Goal: Transaction & Acquisition: Subscribe to service/newsletter

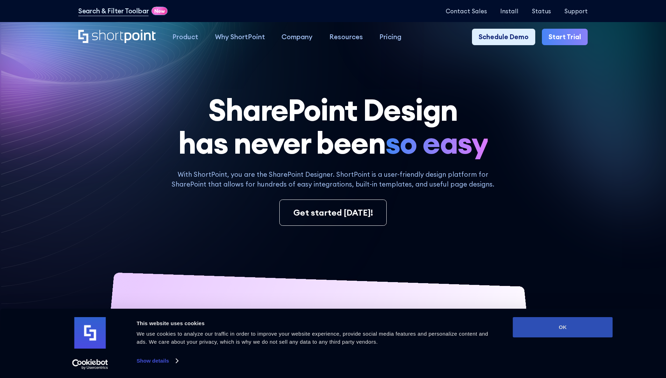
click at [563, 327] on button "OK" at bounding box center [563, 327] width 100 height 20
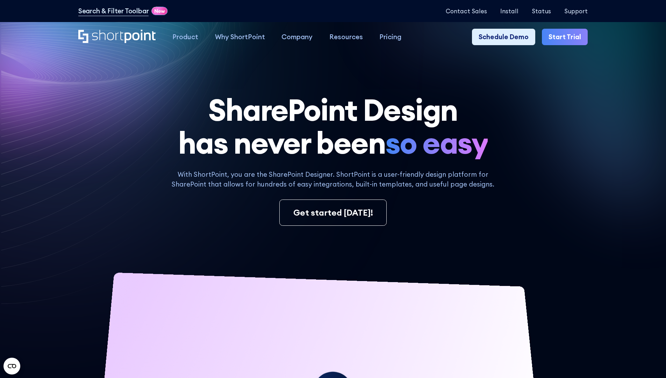
click at [567, 37] on link "Start Trial" at bounding box center [565, 37] width 46 height 17
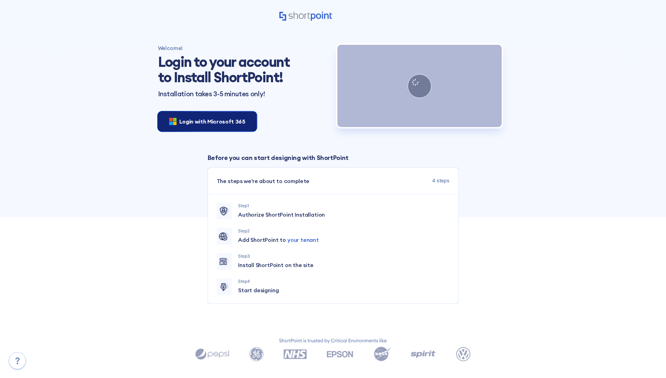
click at [205, 121] on span "Login with Microsoft 365" at bounding box center [212, 121] width 66 height 8
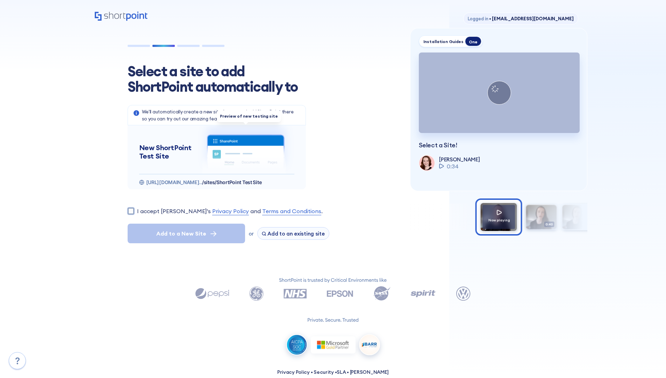
click at [131, 211] on input "I accept [PERSON_NAME]'s Privacy Policy and Terms and Conditions ." at bounding box center [131, 210] width 7 height 7
checkbox input "true"
click at [186, 233] on span "Add to a New Site" at bounding box center [181, 233] width 50 height 8
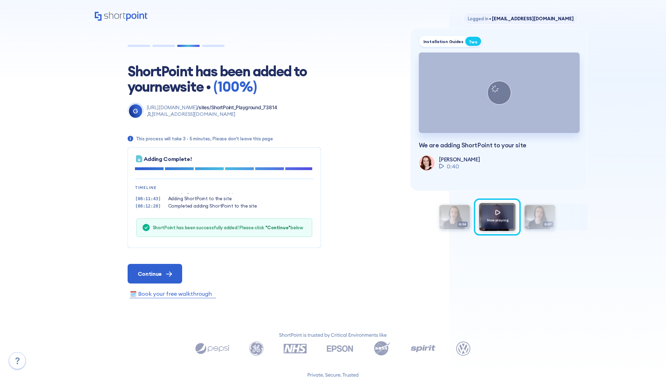
scroll to position [21, 0]
click at [155, 273] on span "Continue" at bounding box center [150, 273] width 24 height 8
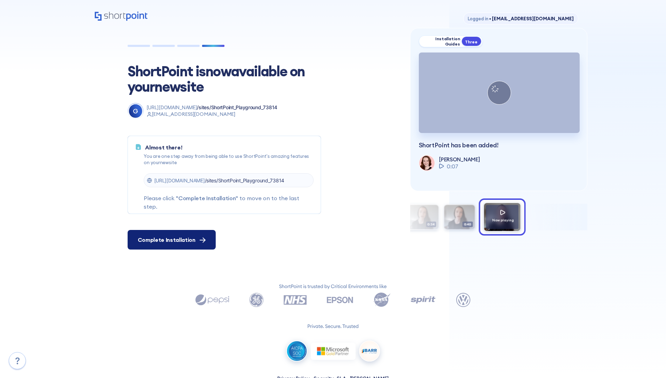
click at [171, 240] on span "Complete Installation" at bounding box center [167, 239] width 58 height 8
